Goal: Transaction & Acquisition: Download file/media

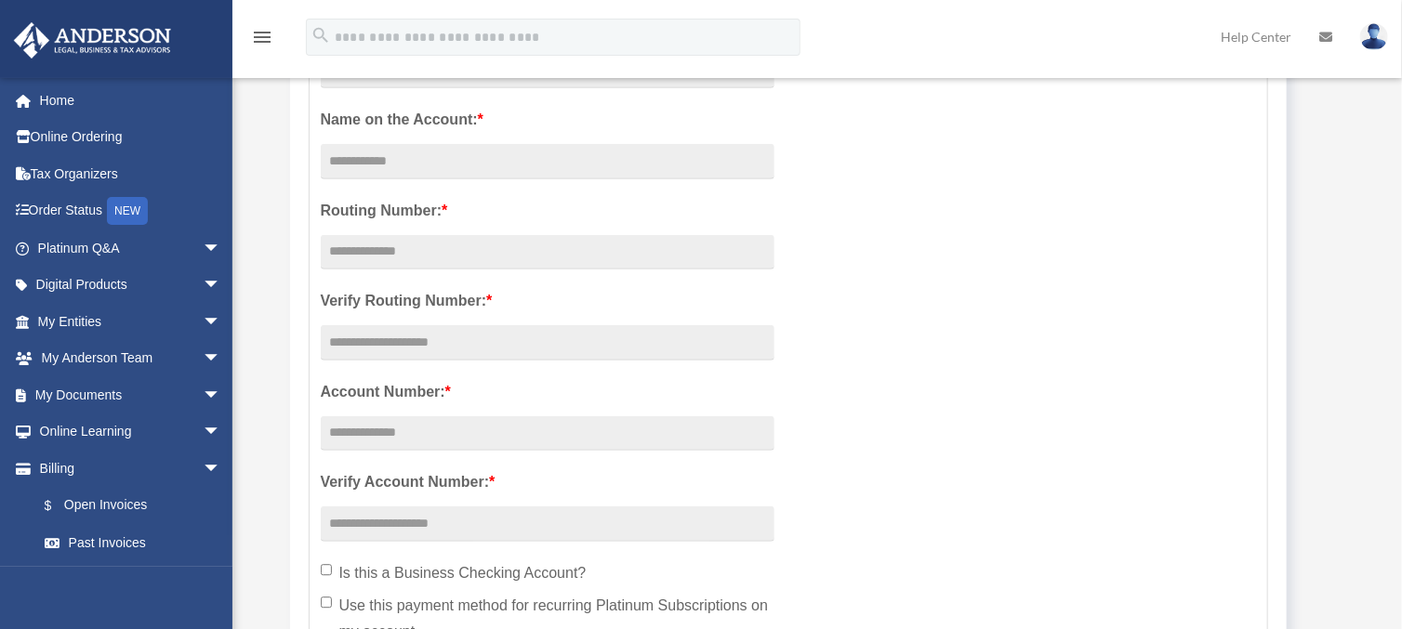
scroll to position [418, 0]
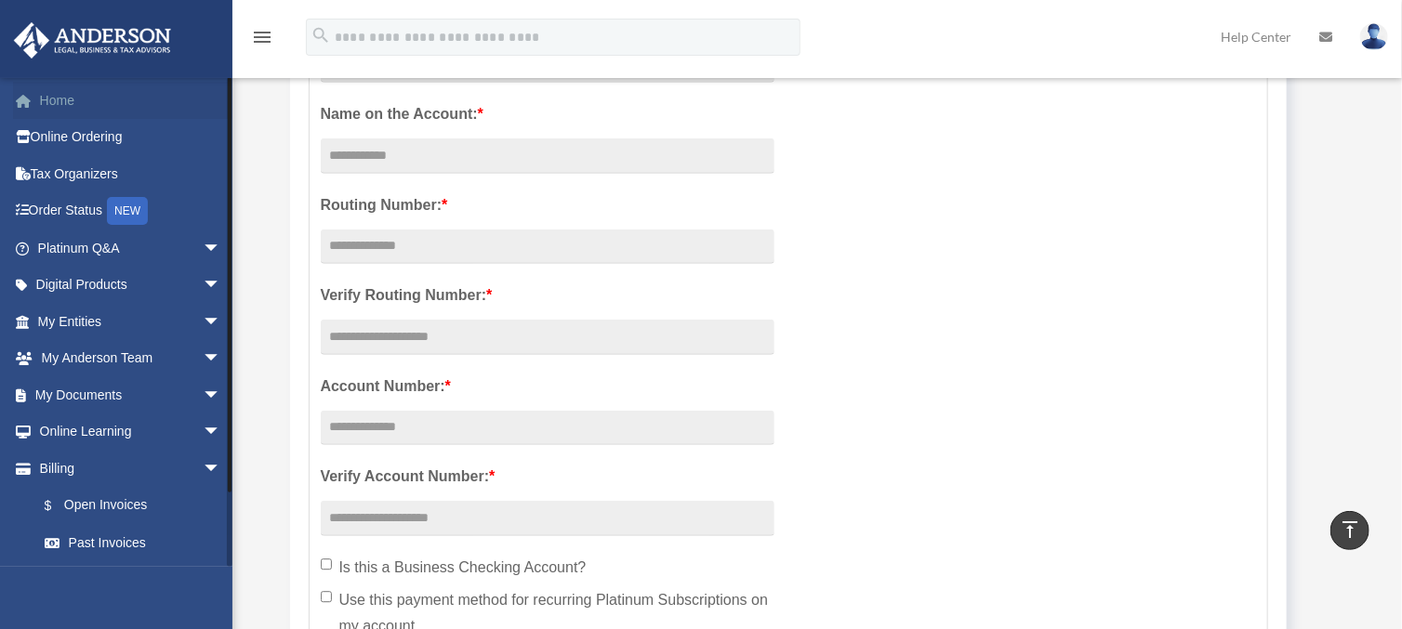
click at [112, 91] on link "Home" at bounding box center [131, 100] width 236 height 37
click at [57, 396] on link "My Documents arrow_drop_down" at bounding box center [131, 394] width 236 height 37
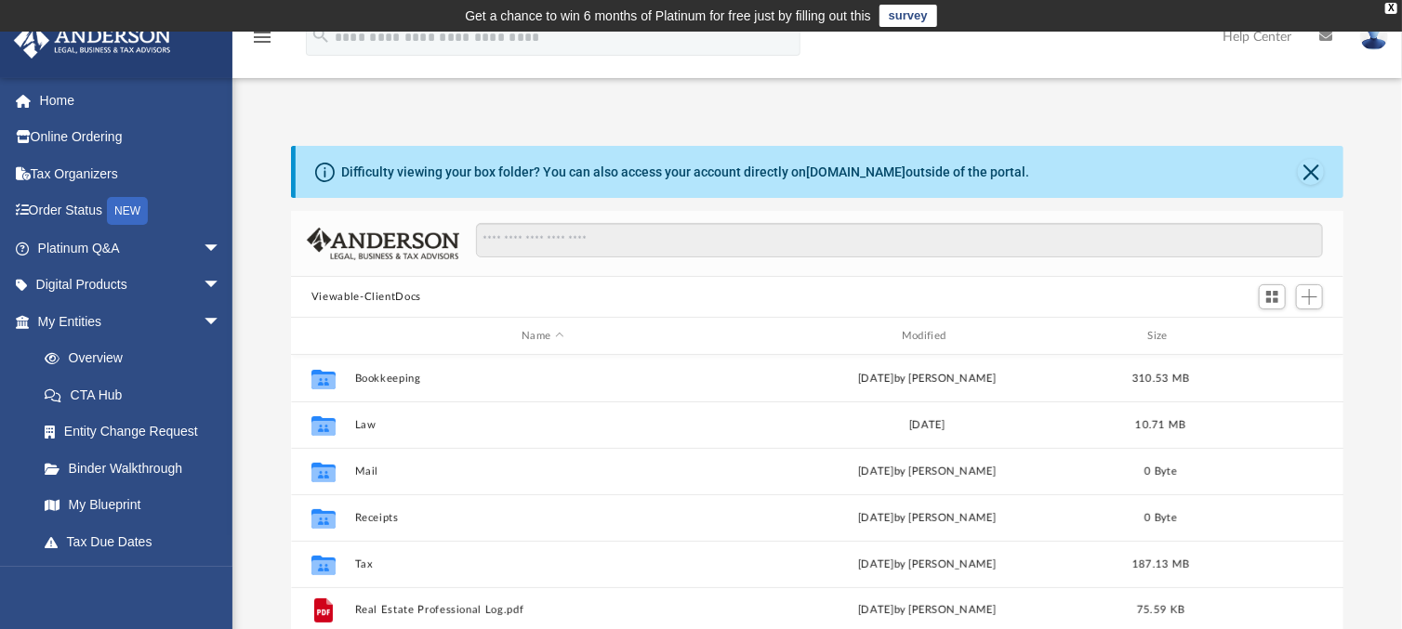
scroll to position [112, 0]
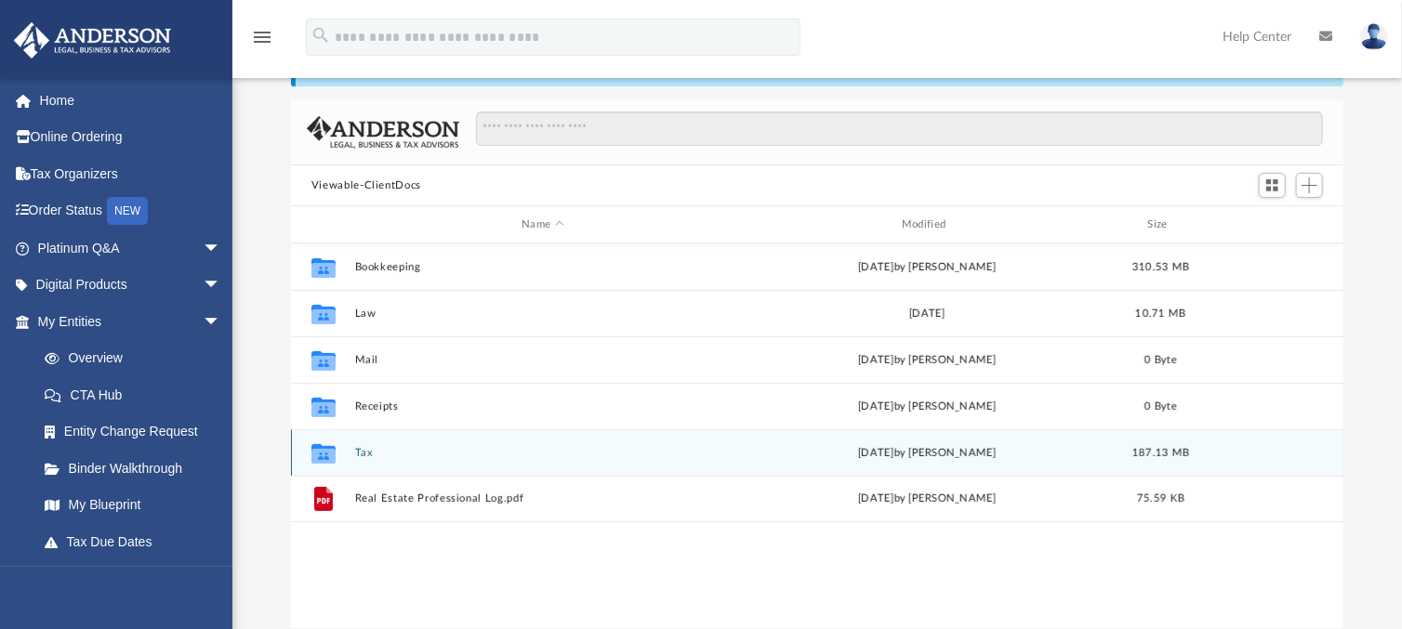
click at [364, 446] on div "Collaborated Folder Tax Thu Oct 2 2025 by Alex Price 187.13 MB" at bounding box center [817, 452] width 1053 height 46
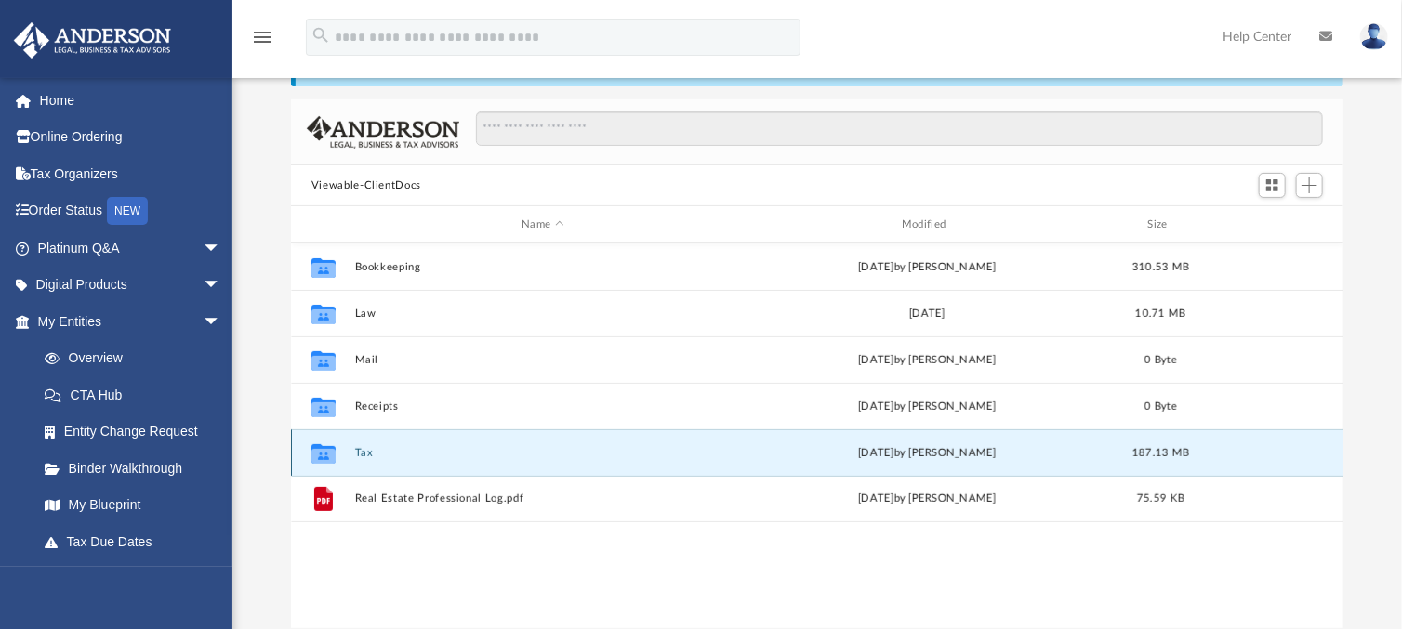
click at [363, 448] on button "Tax" at bounding box center [542, 453] width 376 height 12
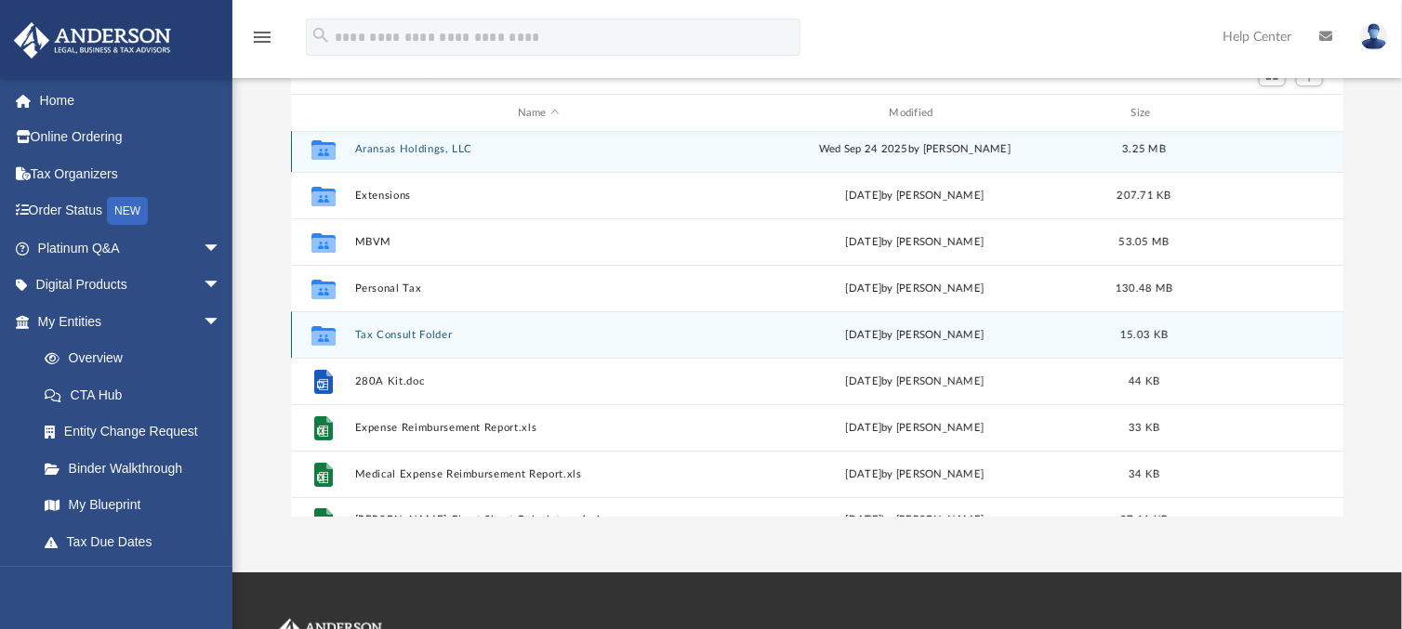
scroll to position [0, 0]
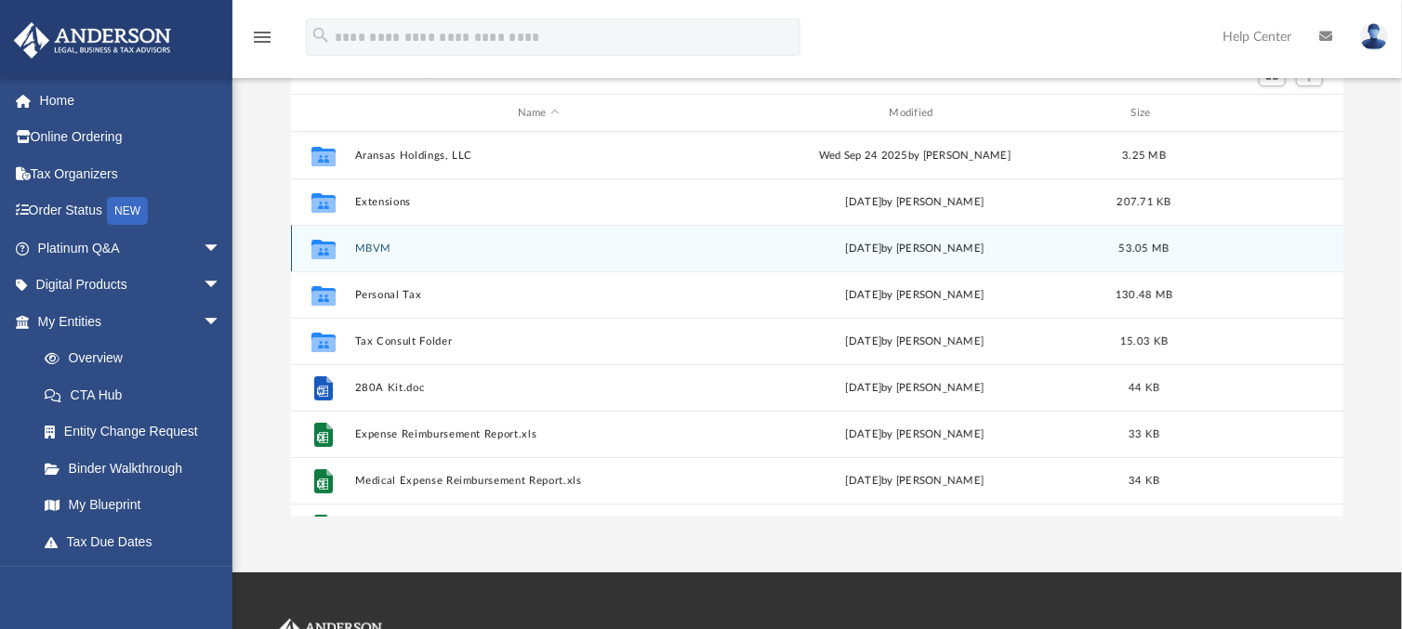
click at [373, 248] on button "MBVM" at bounding box center [538, 249] width 368 height 12
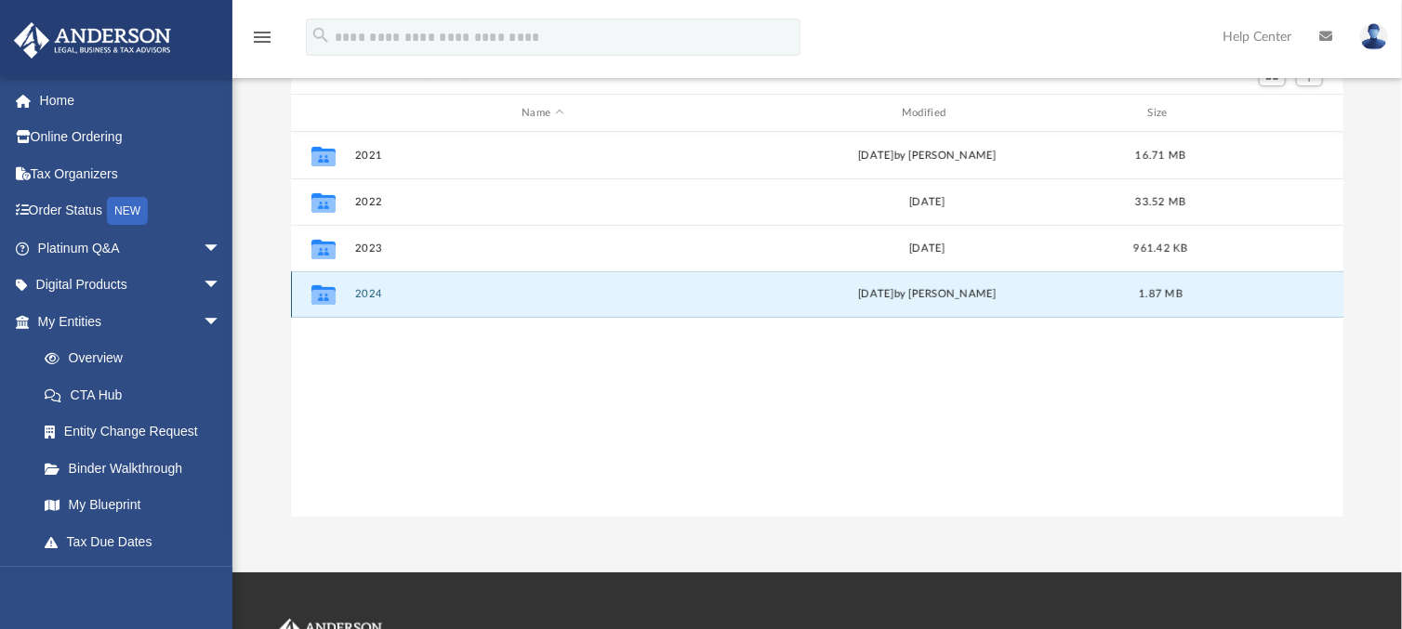
click at [370, 294] on button "2024" at bounding box center [542, 294] width 376 height 12
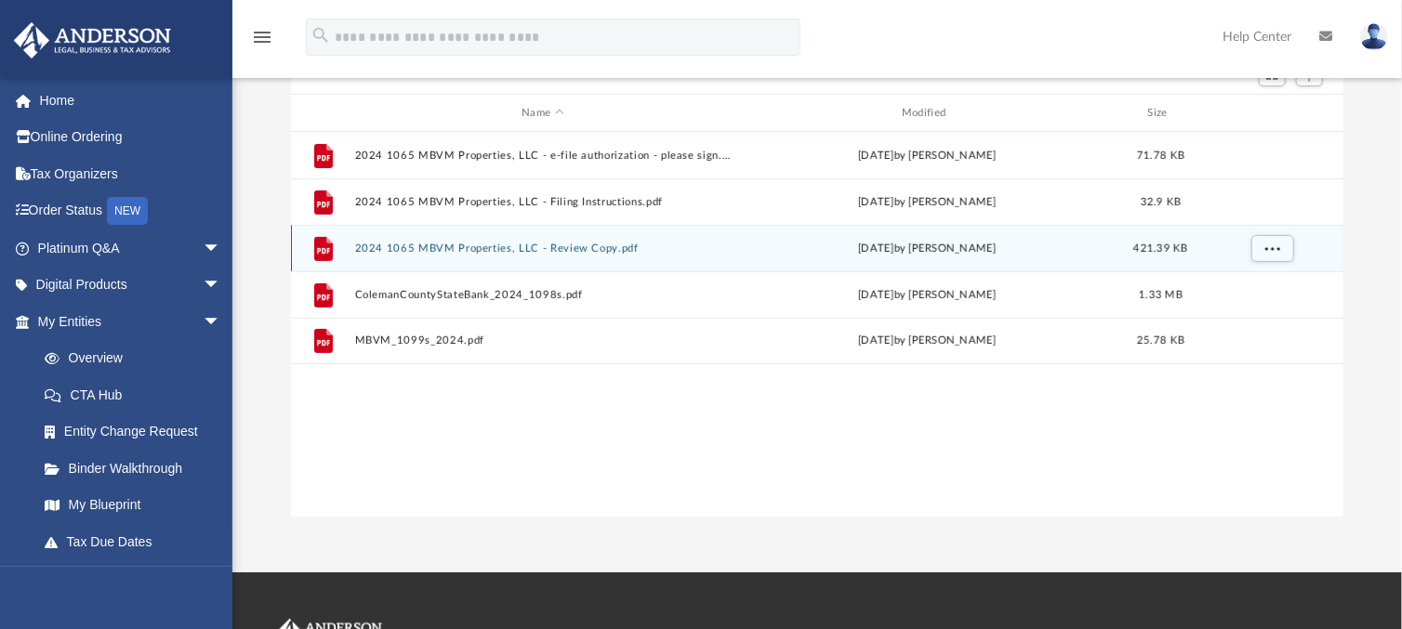
click at [509, 245] on button "2024 1065 MBVM Properties, LLC - Review Copy.pdf" at bounding box center [542, 249] width 376 height 12
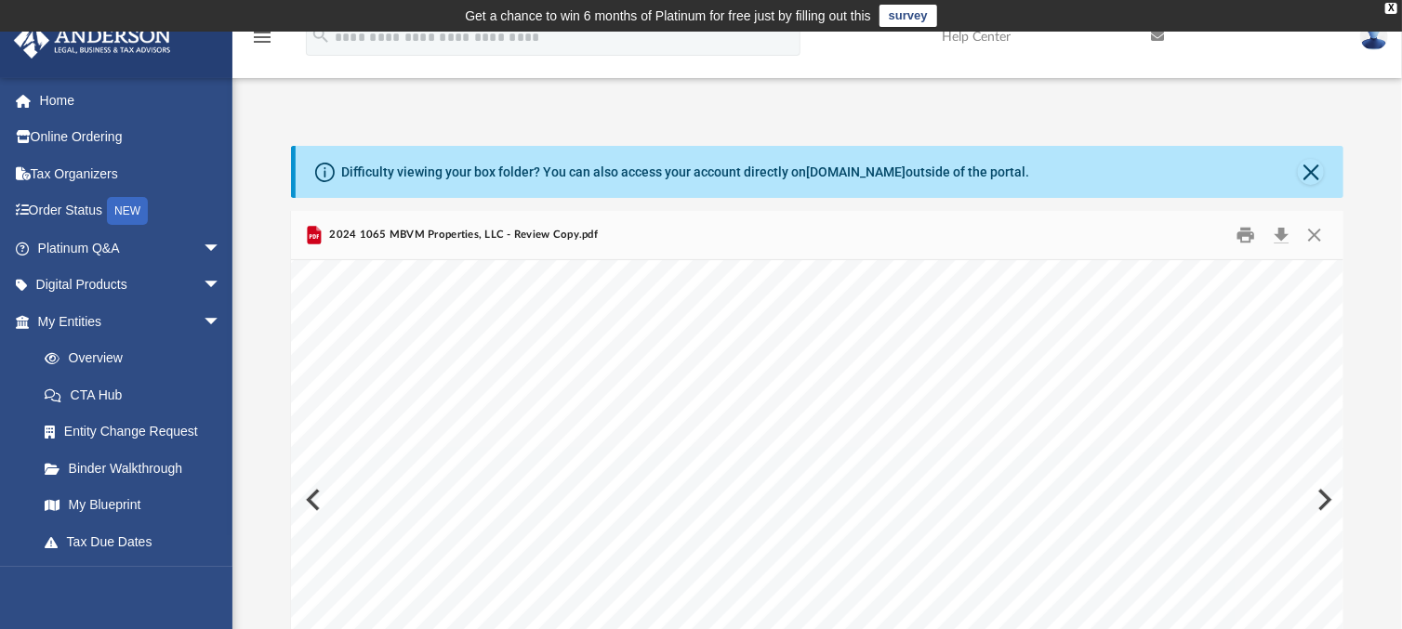
click at [1393, 138] on div "Difficulty viewing your box folder? You can also access your account directly o…" at bounding box center [816, 423] width 1169 height 633
click at [1284, 235] on button "Download" at bounding box center [1280, 235] width 33 height 29
